Goal: Information Seeking & Learning: Learn about a topic

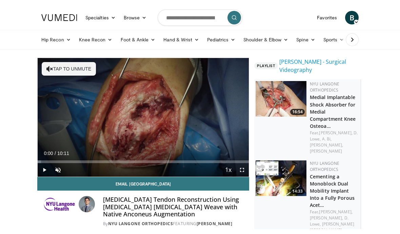
scroll to position [160, 6]
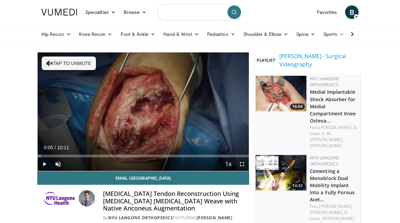
click at [170, 13] on input "Search topics, interventions" at bounding box center [200, 12] width 85 height 16
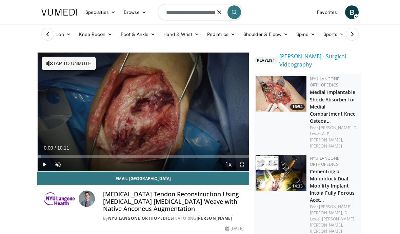
type input "**********"
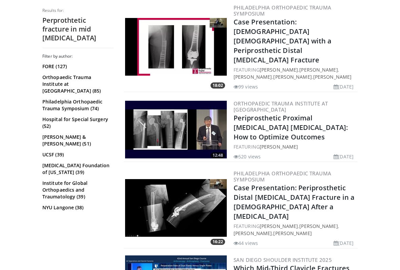
scroll to position [1029, 0]
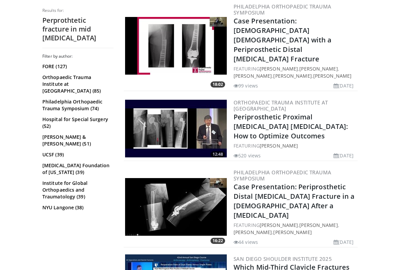
click at [196, 178] on img at bounding box center [176, 207] width 102 height 58
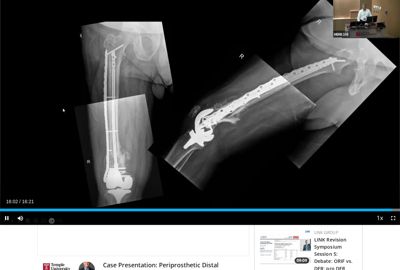
scroll to position [22, 0]
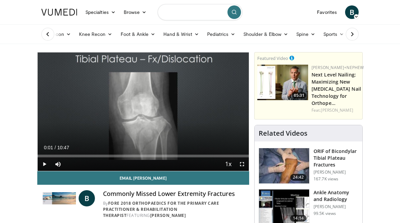
click at [169, 13] on input "Search topics, interventions" at bounding box center [200, 12] width 85 height 16
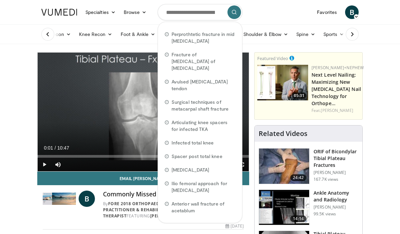
click at [196, 38] on span "Perprothtetic fracture in mid [MEDICAL_DATA]" at bounding box center [203, 38] width 64 height 14
type input "**********"
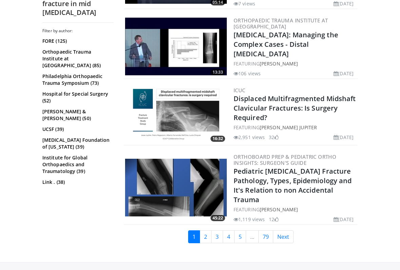
scroll to position [1718, 0]
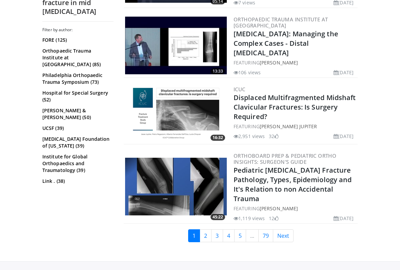
click at [206, 223] on link "2" at bounding box center [206, 235] width 12 height 13
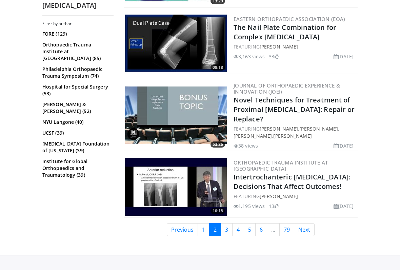
scroll to position [1594, 0]
click at [225, 223] on link "3" at bounding box center [227, 229] width 12 height 13
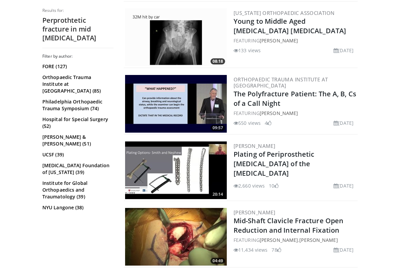
scroll to position [954, 0]
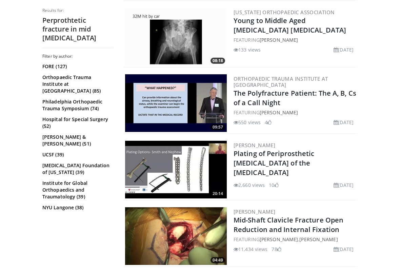
click at [193, 176] on img at bounding box center [176, 170] width 102 height 58
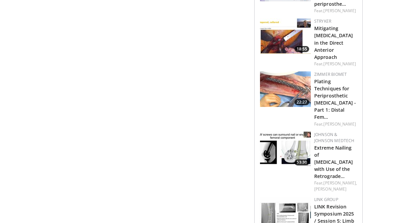
scroll to position [639, 0]
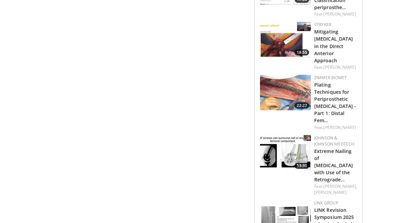
click at [292, 103] on img at bounding box center [285, 93] width 51 height 36
click at [294, 105] on img at bounding box center [285, 93] width 51 height 36
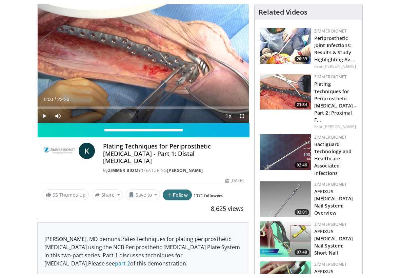
scroll to position [53, 0]
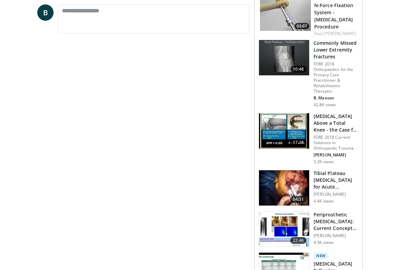
scroll to position [354, 0]
click at [283, 216] on img at bounding box center [284, 228] width 50 height 35
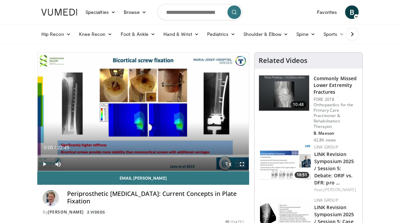
click at [43, 163] on span "Video Player" at bounding box center [45, 165] width 14 height 14
click at [101, 157] on div "Progress Bar" at bounding box center [71, 156] width 66 height 3
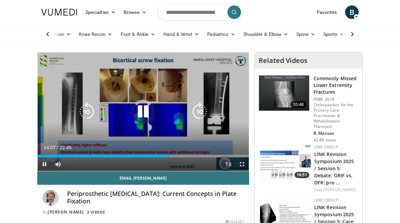
click at [143, 108] on icon "Video Player" at bounding box center [143, 111] width 19 height 19
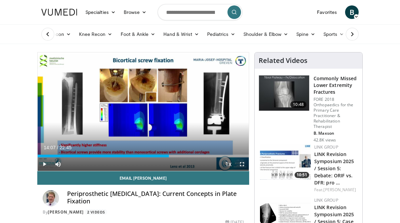
click at [42, 162] on span "Video Player" at bounding box center [45, 165] width 14 height 14
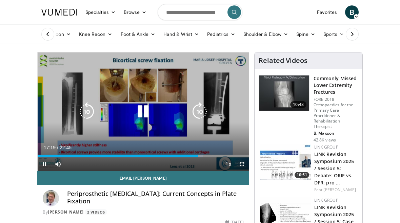
click at [143, 113] on icon "Video Player" at bounding box center [143, 111] width 19 height 19
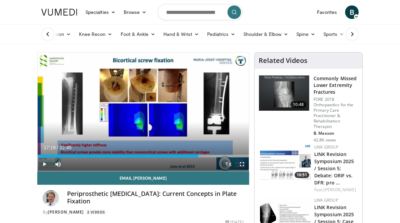
click at [46, 165] on span "Video Player" at bounding box center [45, 165] width 14 height 14
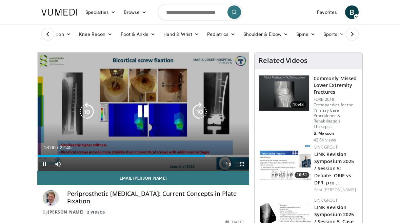
click at [139, 117] on icon "Video Player" at bounding box center [143, 111] width 19 height 19
click at [142, 113] on icon "Video Player" at bounding box center [143, 111] width 19 height 19
click at [143, 113] on icon "Video Player" at bounding box center [143, 111] width 19 height 19
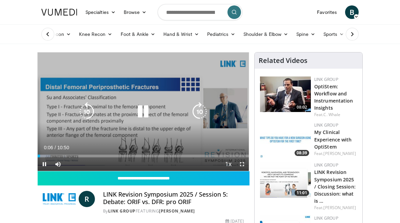
click at [147, 112] on icon "Video Player" at bounding box center [143, 111] width 19 height 19
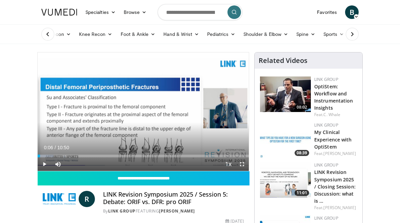
click at [39, 165] on span "Video Player" at bounding box center [45, 165] width 14 height 14
click at [48, 153] on div "Loaded : 16.76%" at bounding box center [143, 154] width 211 height 6
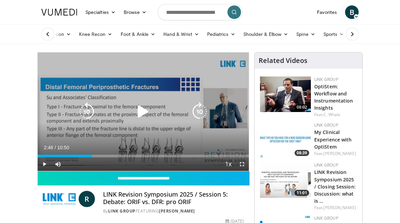
click at [49, 155] on div "Progress Bar" at bounding box center [65, 156] width 55 height 3
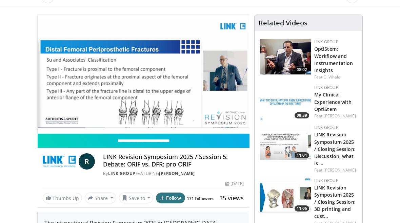
scroll to position [34, 0]
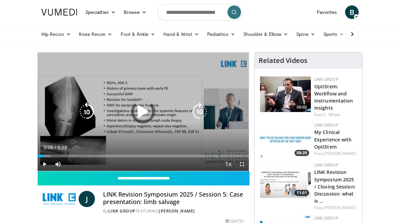
click at [43, 156] on div "Progress Bar" at bounding box center [44, 156] width 13 height 3
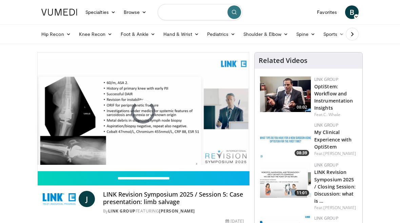
click at [174, 13] on input "Search topics, interventions" at bounding box center [200, 12] width 85 height 16
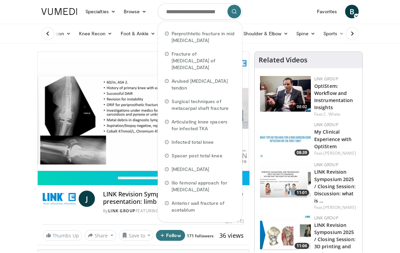
scroll to position [1, 0]
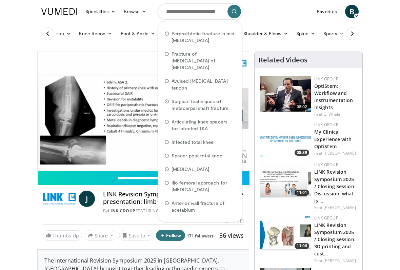
click at [259, 11] on nav "Specialties Adult & Family Medicine Allergy, [MEDICAL_DATA], Immunology Anesthe…" at bounding box center [199, 11] width 325 height 24
click at [261, 16] on nav "Specialties Adult & Family Medicine Allergy, [MEDICAL_DATA], Immunology Anesthe…" at bounding box center [199, 11] width 325 height 24
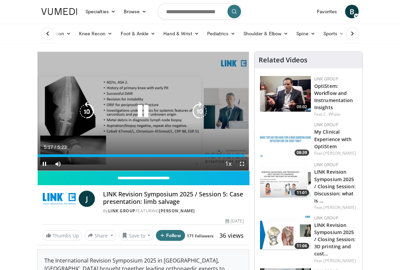
click at [148, 114] on icon "Video Player" at bounding box center [143, 111] width 19 height 19
click at [176, 11] on input "Search topics, interventions" at bounding box center [200, 11] width 85 height 16
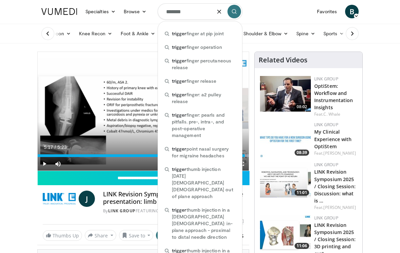
click at [202, 48] on span "trigger finger operation" at bounding box center [197, 47] width 50 height 7
type input "**********"
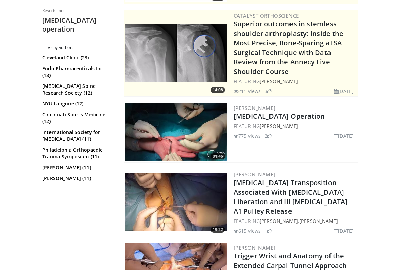
scroll to position [132, 0]
click at [189, 140] on img at bounding box center [176, 132] width 102 height 58
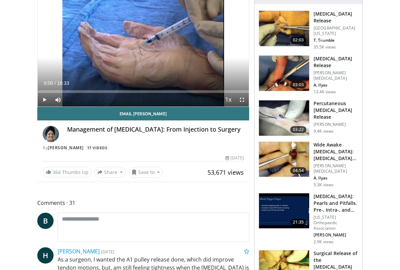
scroll to position [65, 0]
click at [288, 215] on img at bounding box center [284, 210] width 50 height 35
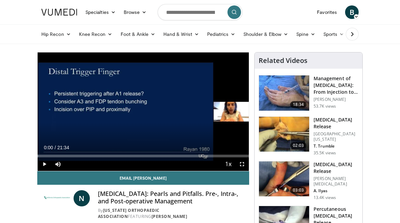
click at [39, 163] on span "Video Player" at bounding box center [45, 165] width 14 height 14
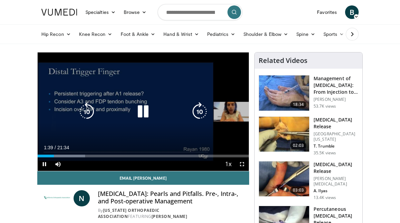
click at [53, 157] on div "Progress Bar" at bounding box center [61, 156] width 47 height 3
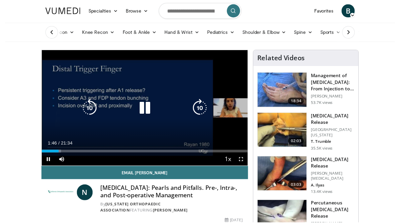
scroll to position [2, 0]
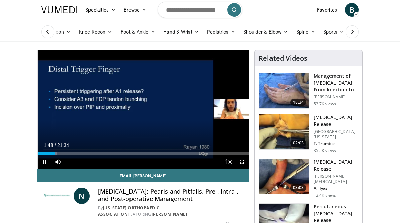
click at [57, 154] on div "Progress Bar" at bounding box center [54, 154] width 6 height 3
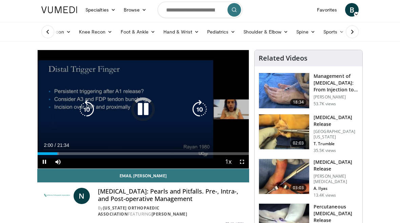
click at [121, 155] on div "Loaded : 10.01%" at bounding box center [143, 154] width 211 height 3
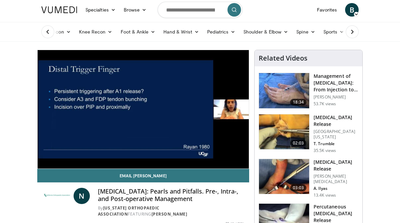
click at [355, 137] on p "[GEOGRAPHIC_DATA][US_STATE]" at bounding box center [335, 134] width 45 height 11
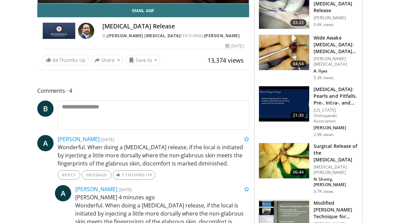
scroll to position [167, 0]
click at [293, 58] on img at bounding box center [284, 52] width 50 height 35
